Goal: Navigation & Orientation: Find specific page/section

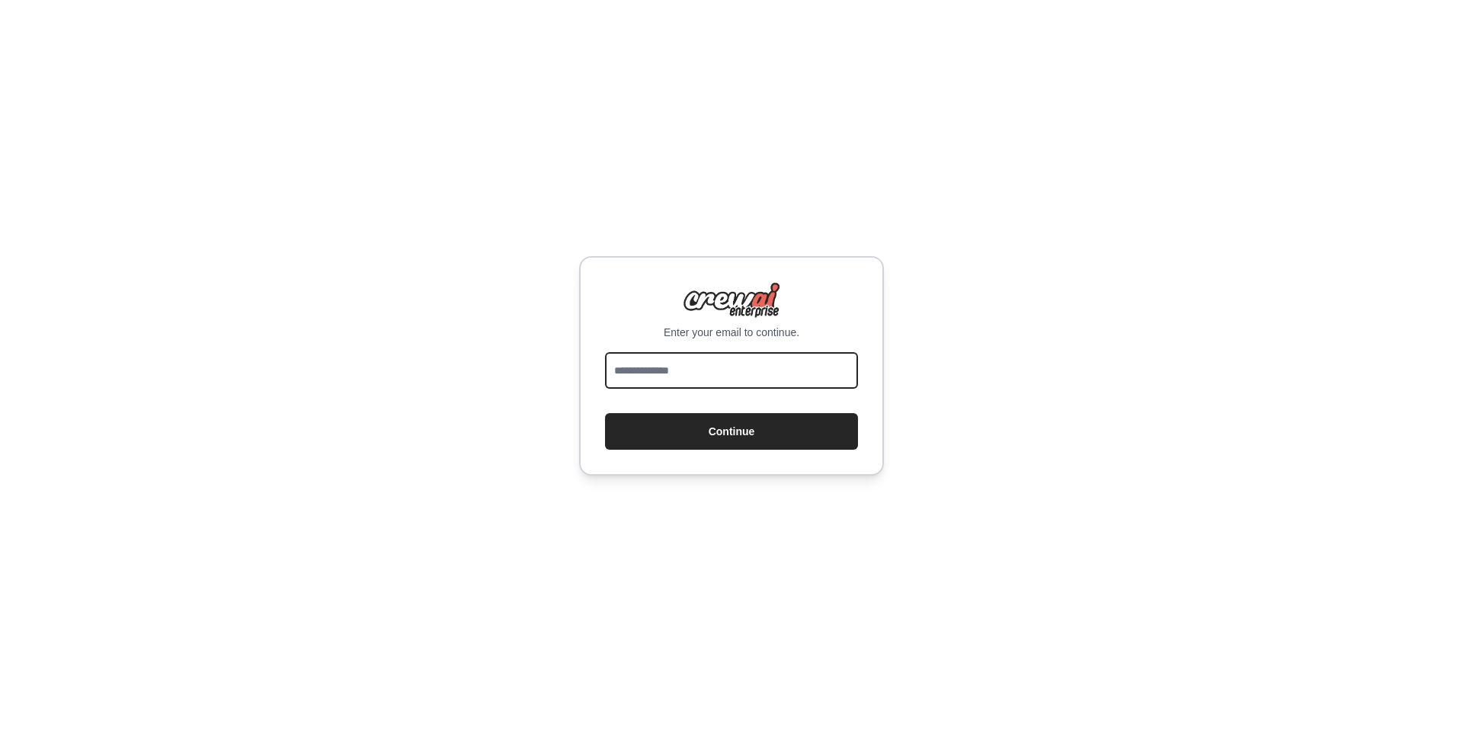
click at [636, 380] on input "email" at bounding box center [731, 370] width 253 height 37
type input "**********"
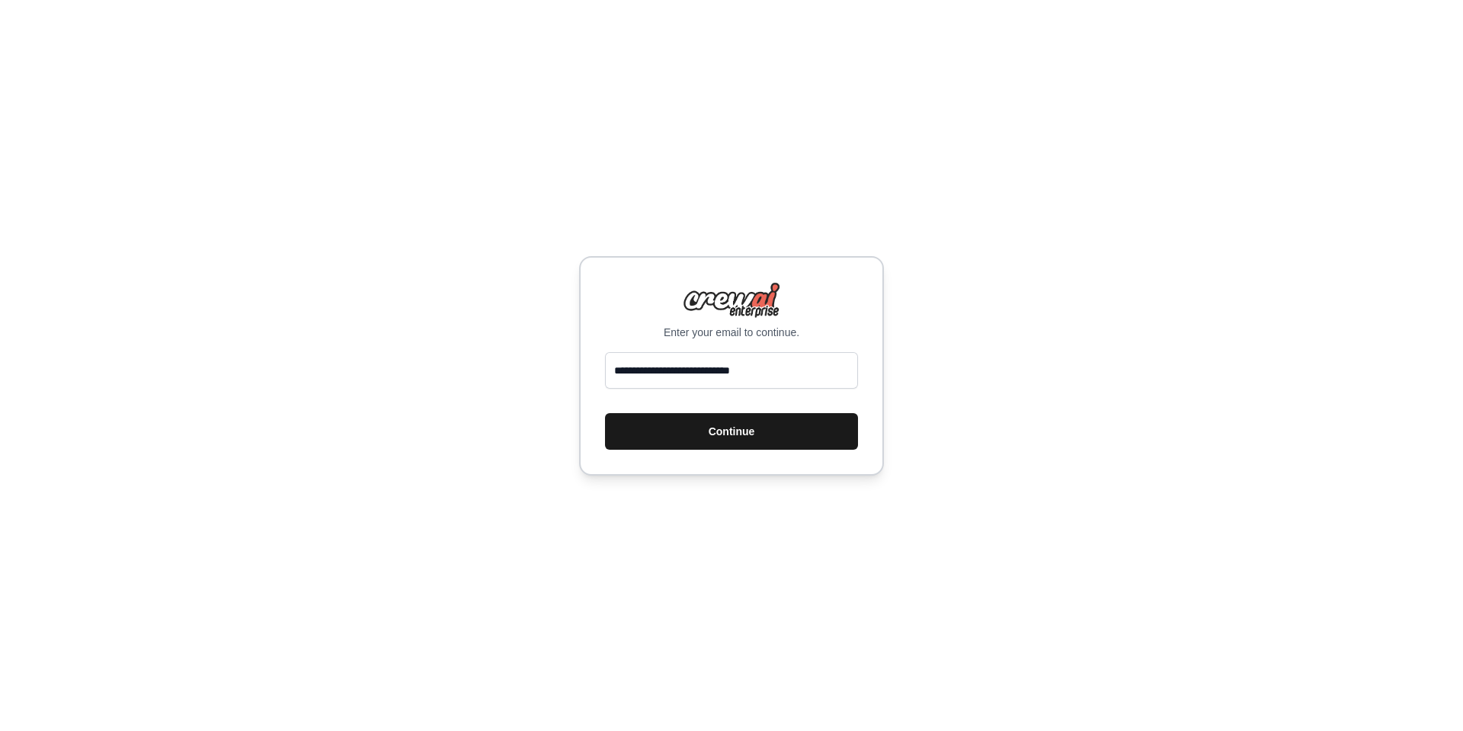
click at [712, 436] on button "Continue" at bounding box center [731, 431] width 253 height 37
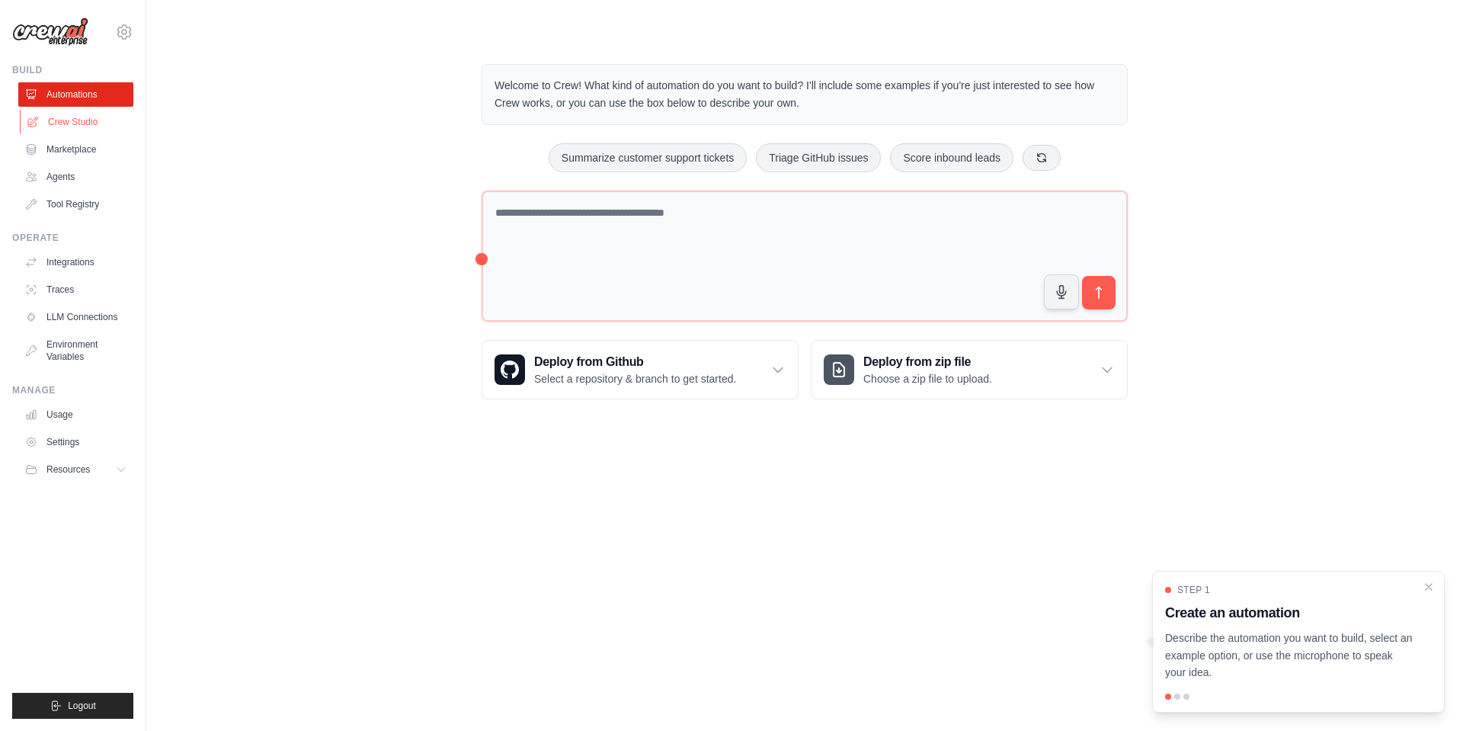
click at [88, 119] on link "Crew Studio" at bounding box center [77, 122] width 115 height 24
click at [76, 149] on link "Marketplace" at bounding box center [77, 149] width 115 height 24
click at [88, 151] on link "Marketplace" at bounding box center [77, 149] width 115 height 24
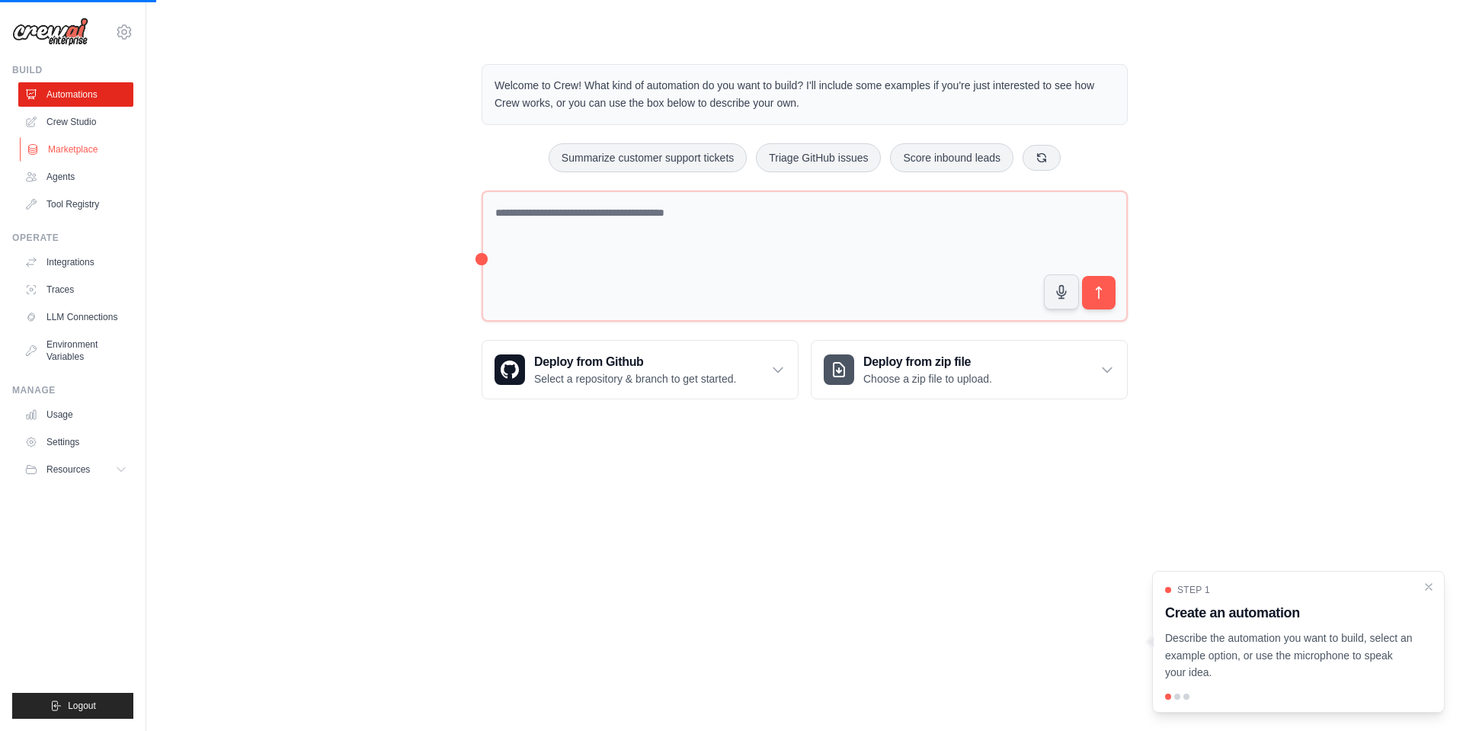
click at [88, 151] on link "Marketplace" at bounding box center [77, 149] width 115 height 24
